Goal: Transaction & Acquisition: Purchase product/service

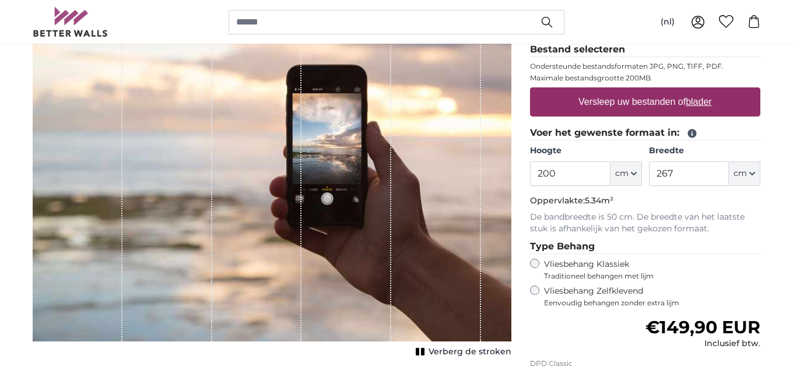
scroll to position [191, 0]
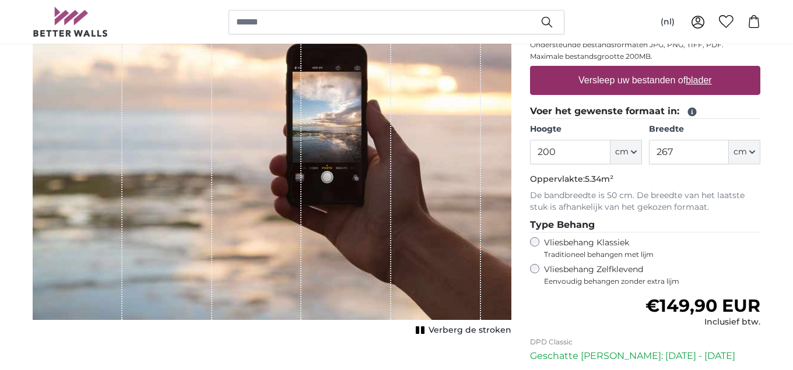
drag, startPoint x: 565, startPoint y: 155, endPoint x: 478, endPoint y: 138, distance: 87.9
click at [530, 140] on input "200" at bounding box center [570, 152] width 80 height 24
type input "230"
type input "1000"
drag, startPoint x: 688, startPoint y: 166, endPoint x: 688, endPoint y: 157, distance: 8.8
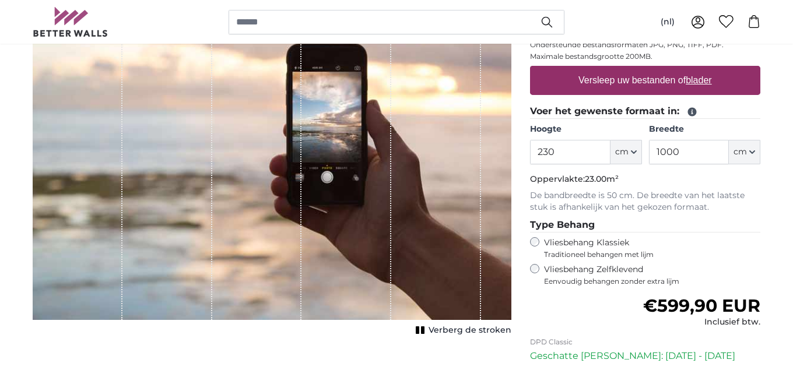
click at [688, 157] on fieldset "Voer het gewenste formaat in: Hoogte 230 ft cm Centimeter (cm) Inches (inch) Fe…" at bounding box center [645, 158] width 230 height 109
click at [688, 157] on input "1000" at bounding box center [689, 152] width 80 height 24
type input "100"
click at [726, 203] on p "De bandbreedte is 50 cm. De breedte van het laatste stuk is afhankelijk van het…" at bounding box center [645, 201] width 230 height 23
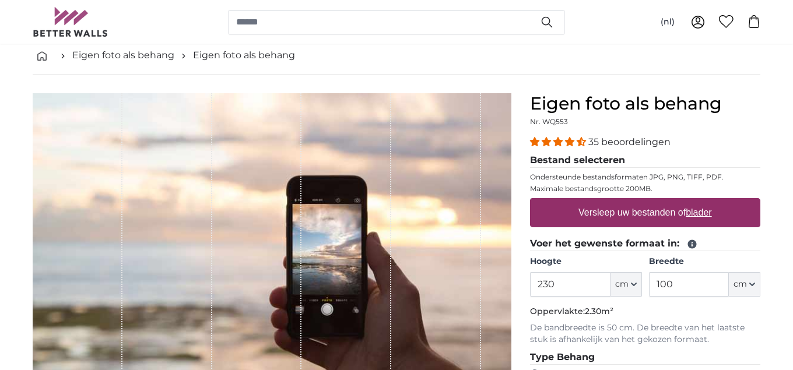
scroll to position [35, 0]
